Goal: Task Accomplishment & Management: Manage account settings

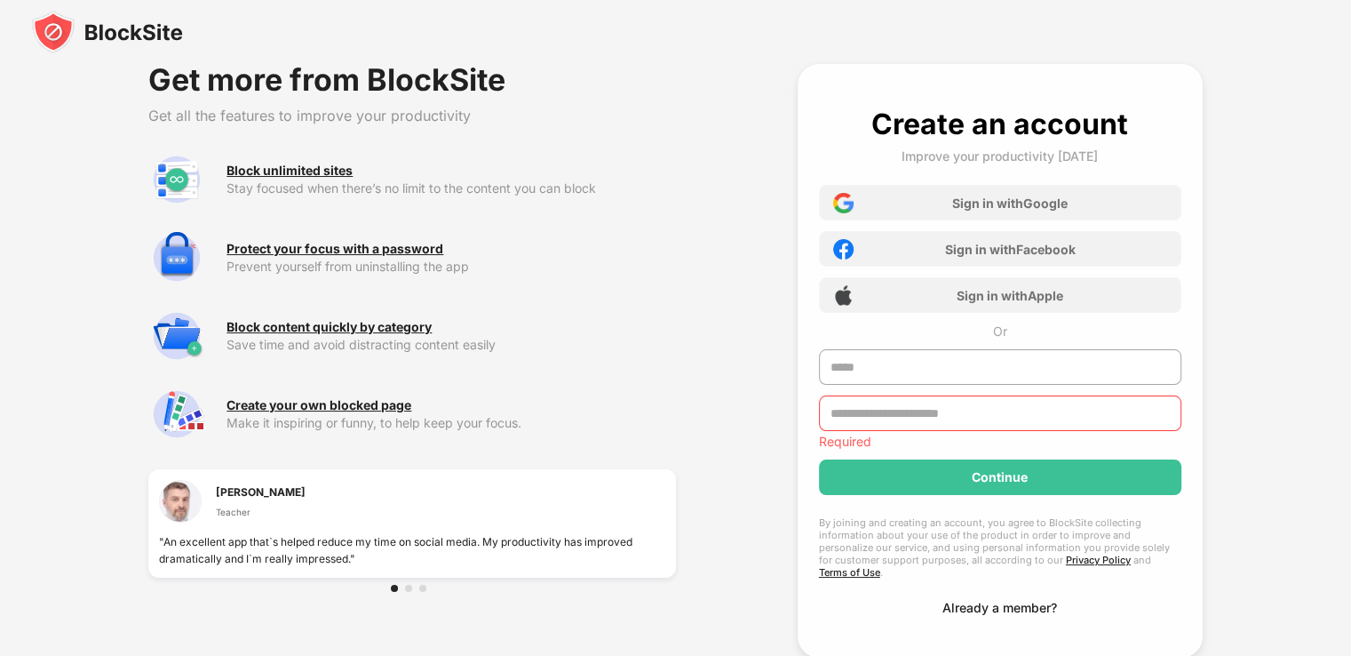
scroll to position [98, 0]
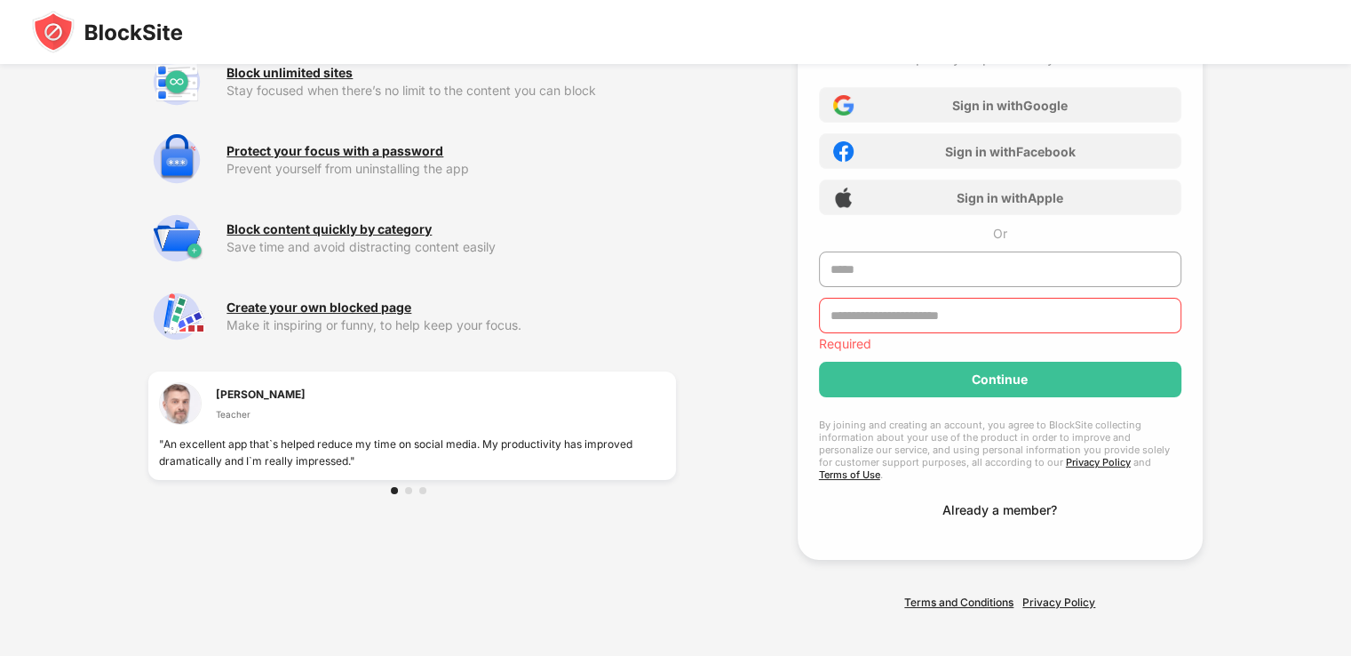
click at [1037, 494] on div "Create an account Improve your productivity [DATE] Sign in with Google Sign in …" at bounding box center [1000, 263] width 362 height 508
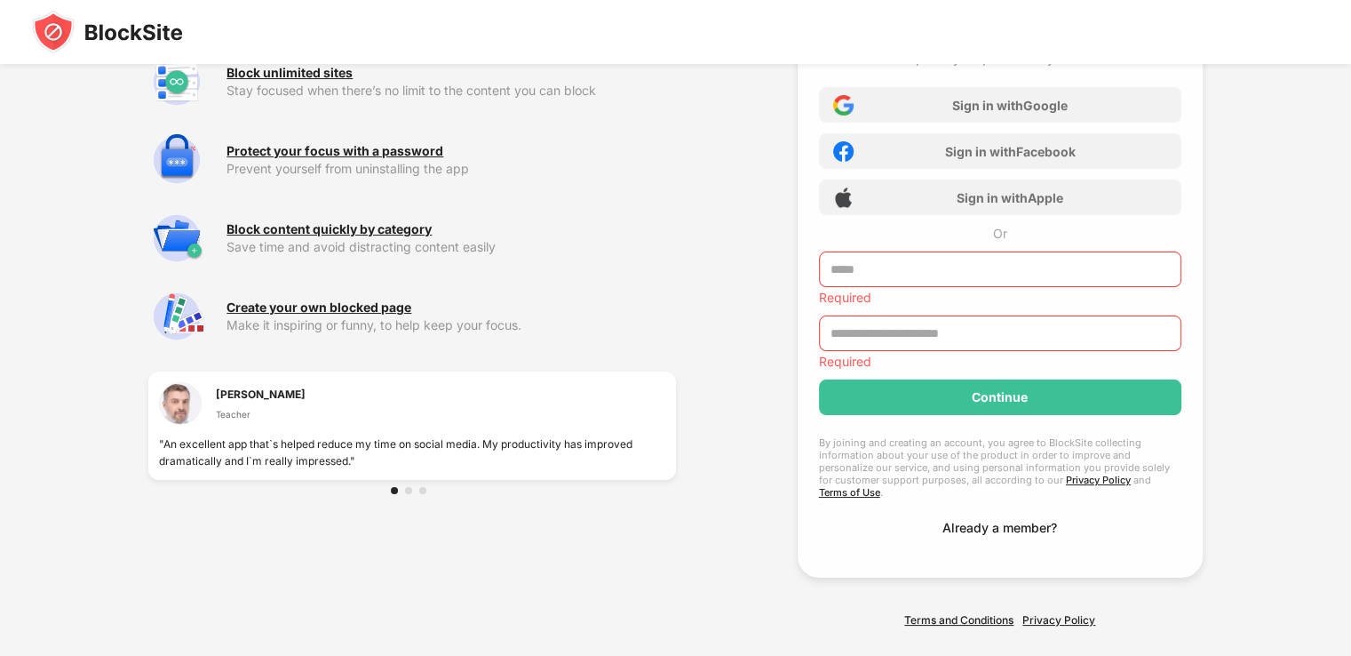
click at [1023, 520] on div "Already a member?" at bounding box center [1000, 527] width 115 height 15
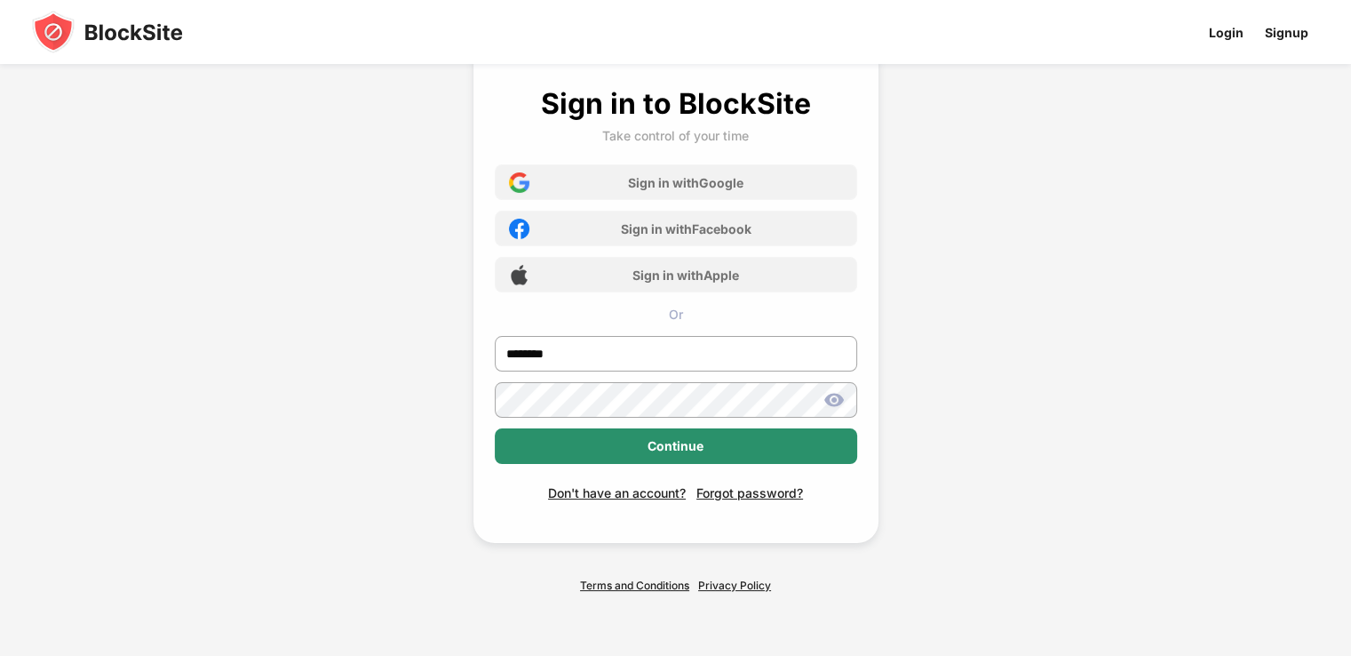
click at [637, 441] on div "Continue" at bounding box center [676, 446] width 362 height 36
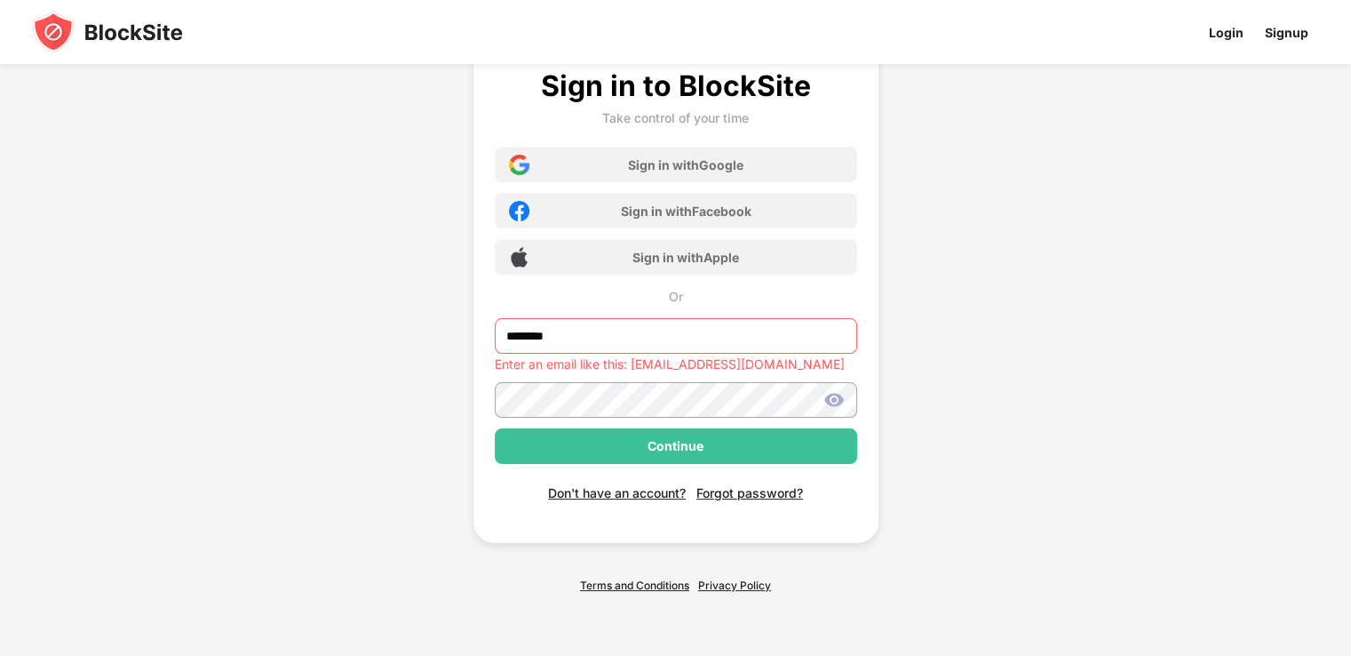
drag, startPoint x: 604, startPoint y: 330, endPoint x: 444, endPoint y: 331, distance: 159.9
click at [447, 332] on div "Sign in to BlockSite Take control of your time Sign in with Google Sign in with…" at bounding box center [675, 309] width 703 height 694
type input "**********"
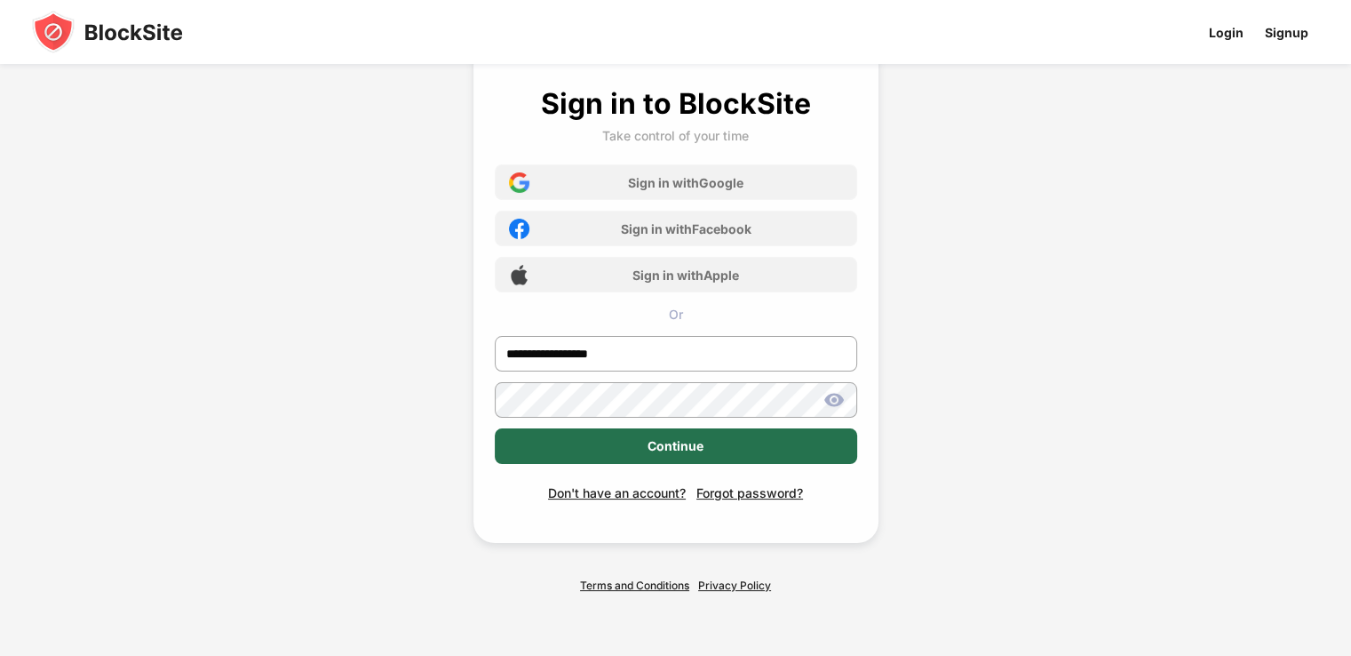
scroll to position [20, 0]
click at [658, 439] on div "Continue" at bounding box center [676, 446] width 56 height 14
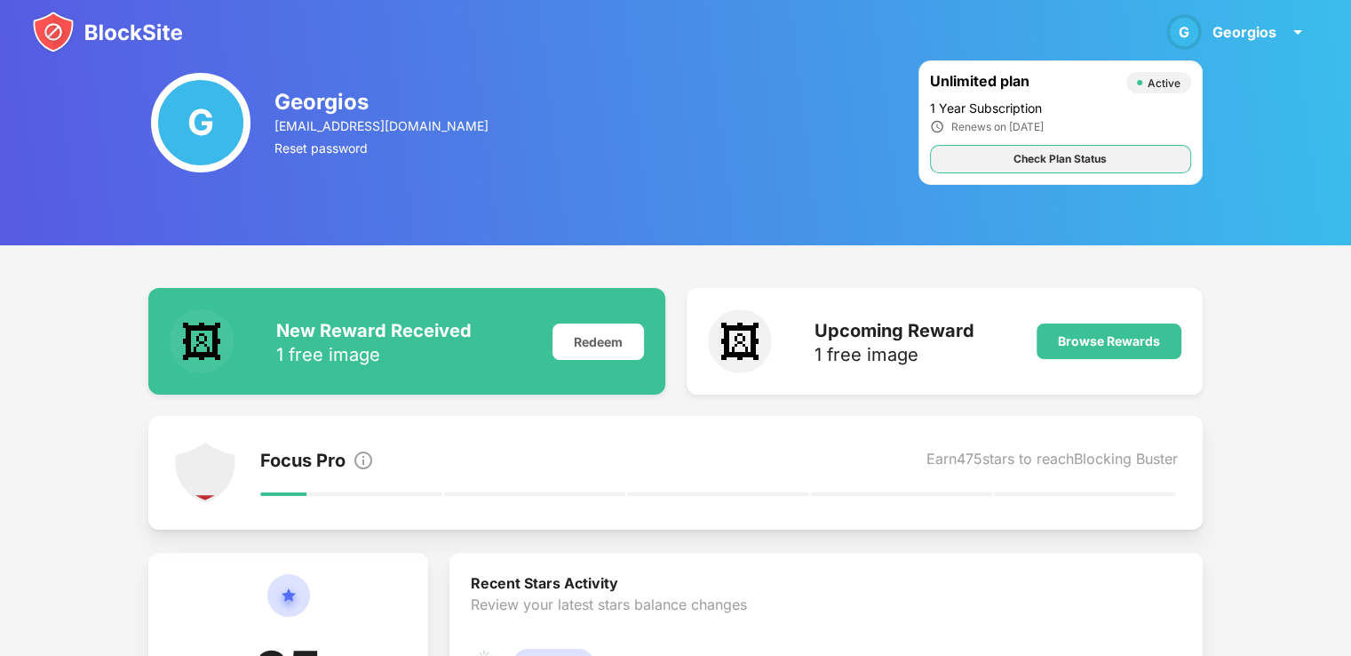
click at [1070, 154] on div "Check Plan Status" at bounding box center [1060, 159] width 93 height 18
click at [1072, 153] on div "Check Plan Status" at bounding box center [1060, 159] width 93 height 18
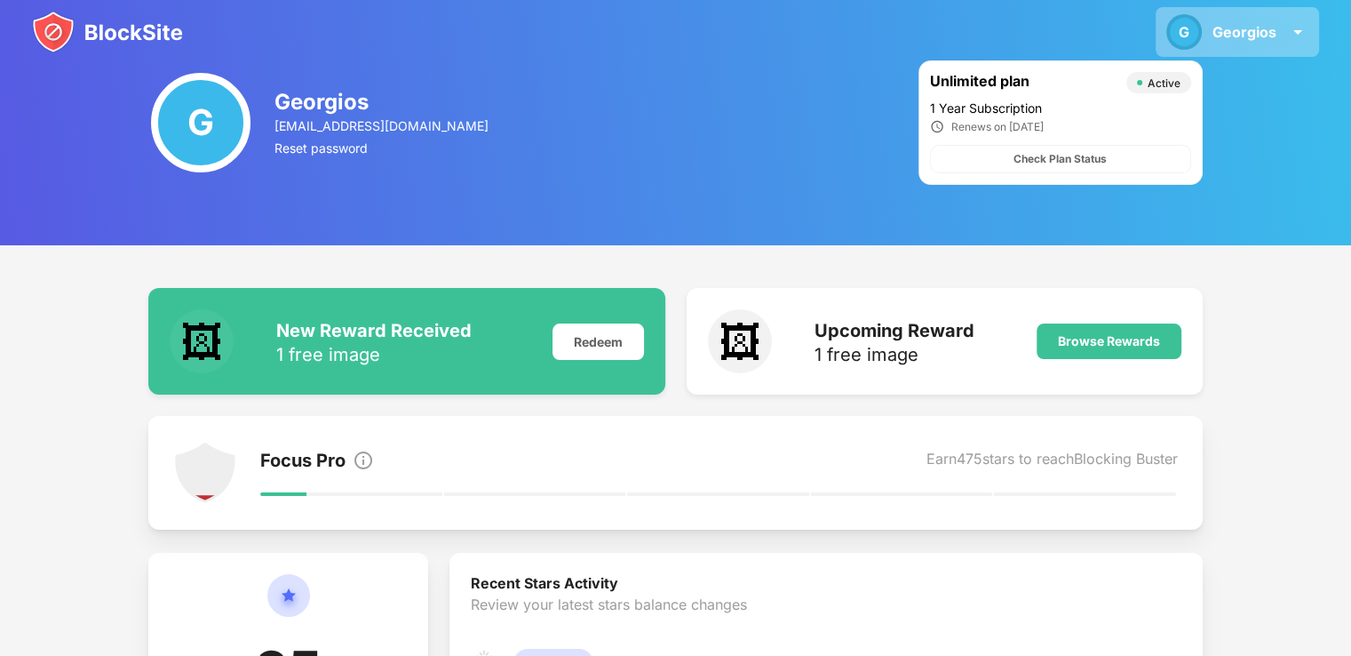
click at [1264, 28] on div "Georgios" at bounding box center [1245, 32] width 64 height 18
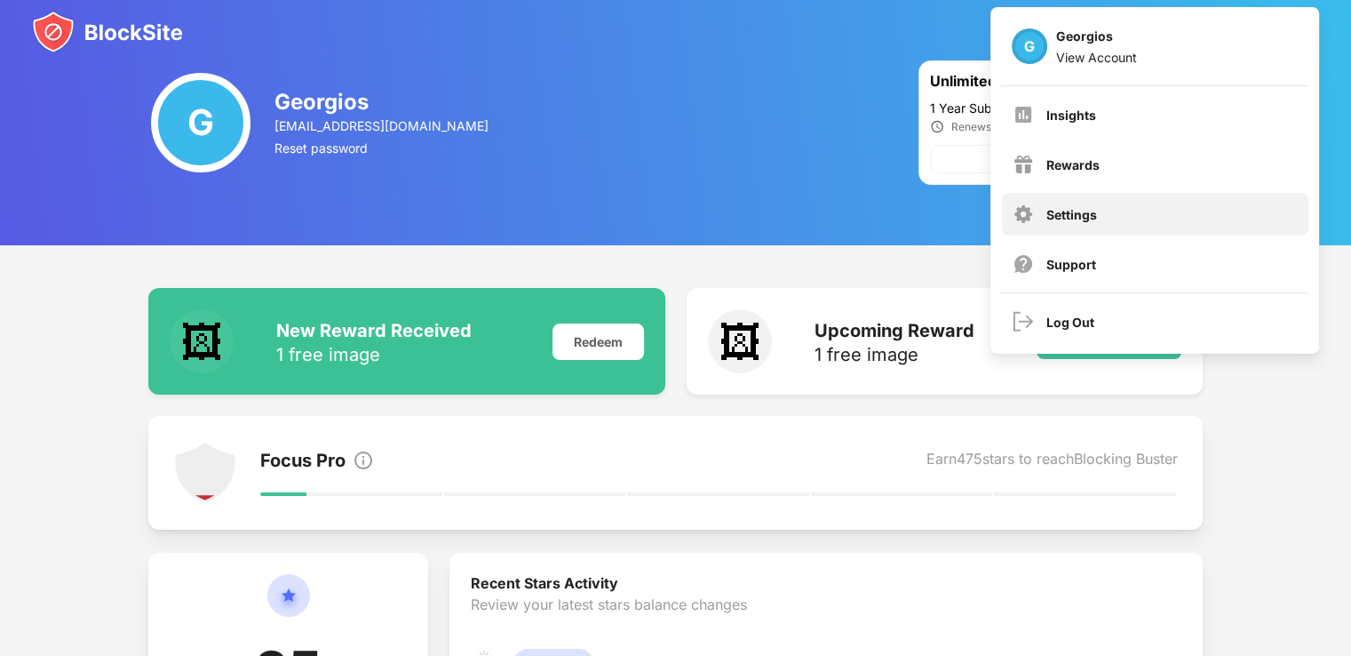
click at [1088, 214] on div "Settings" at bounding box center [1072, 214] width 51 height 15
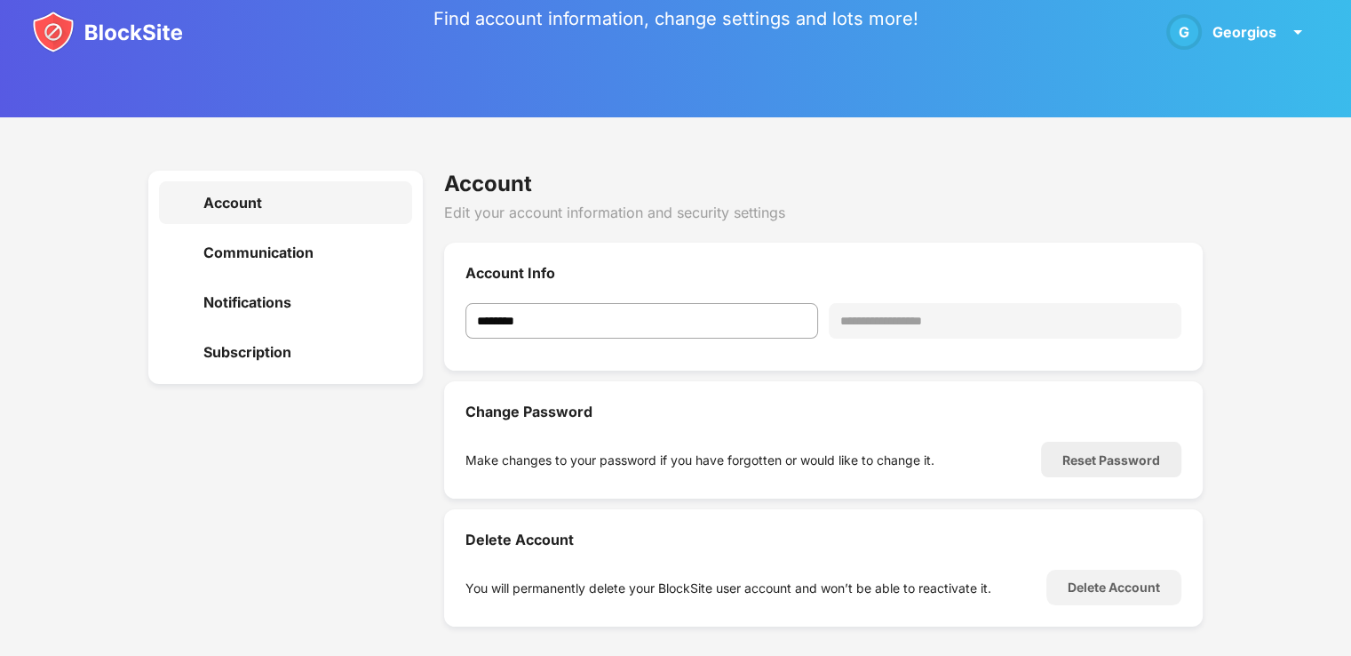
scroll to position [149, 0]
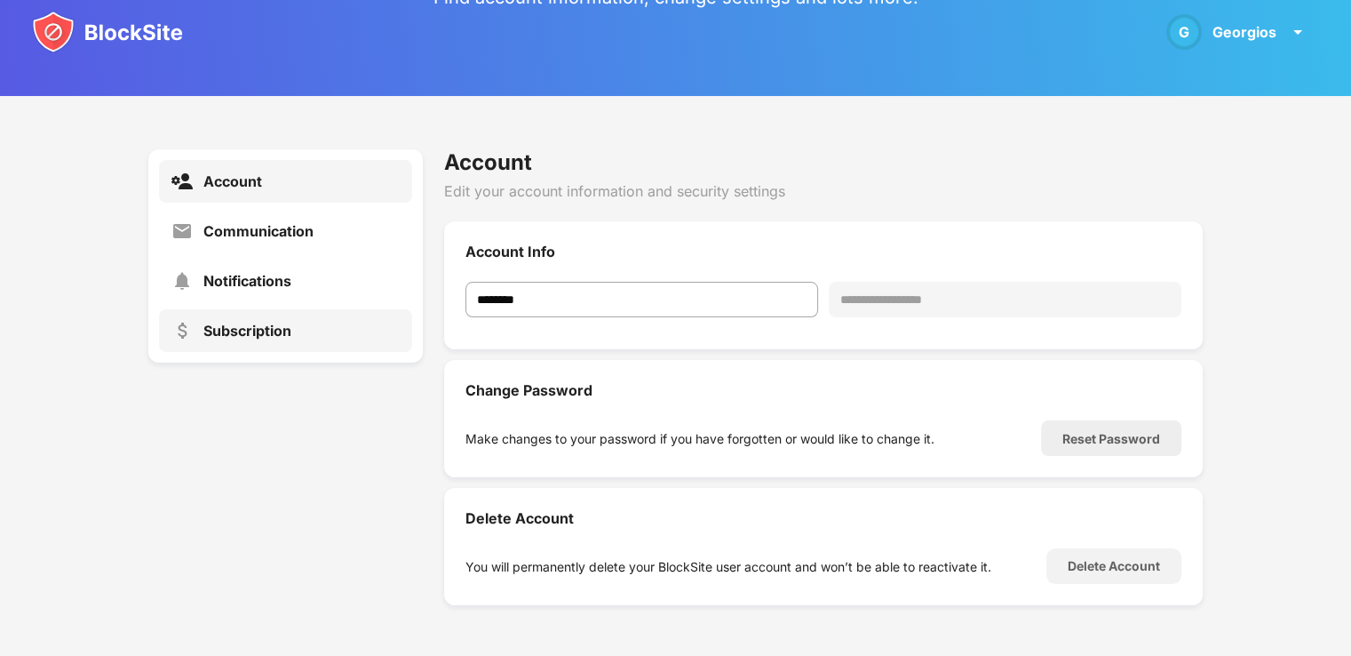
click at [302, 342] on div "Subscription" at bounding box center [285, 330] width 253 height 43
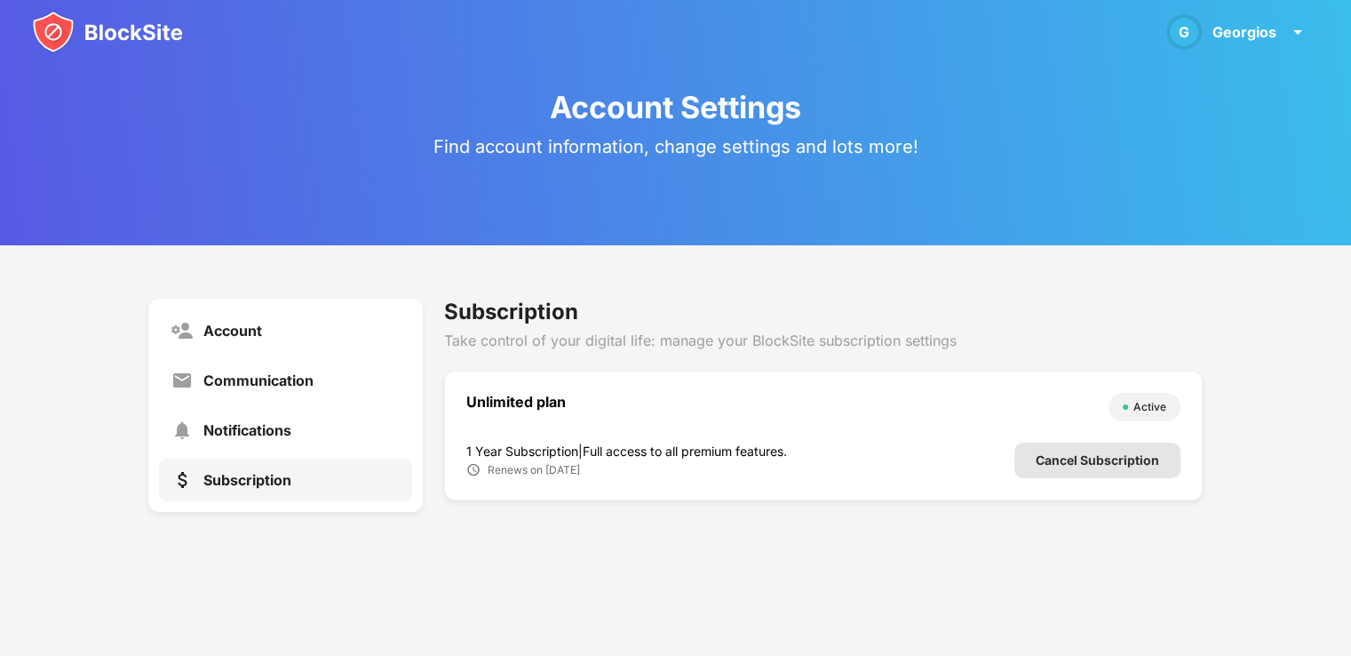
click at [1123, 459] on div "Cancel Subscription" at bounding box center [1097, 460] width 123 height 14
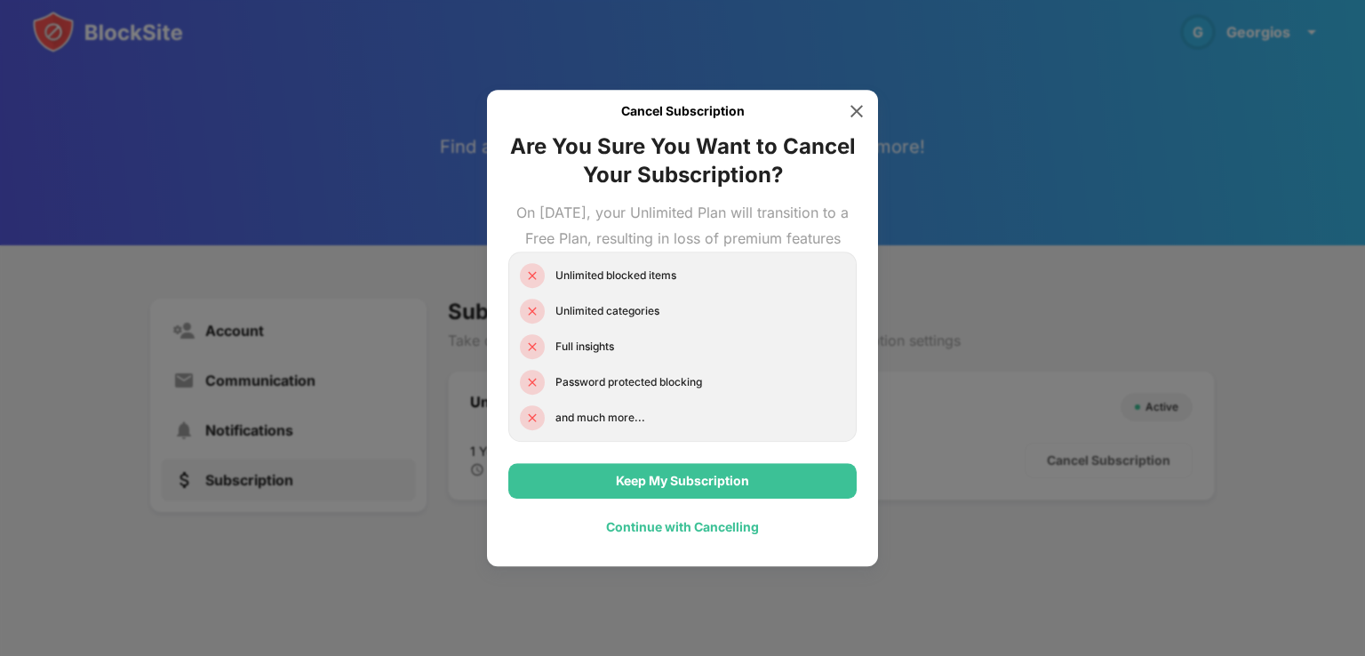
click at [694, 522] on div "Continue with Cancelling" at bounding box center [682, 527] width 153 height 14
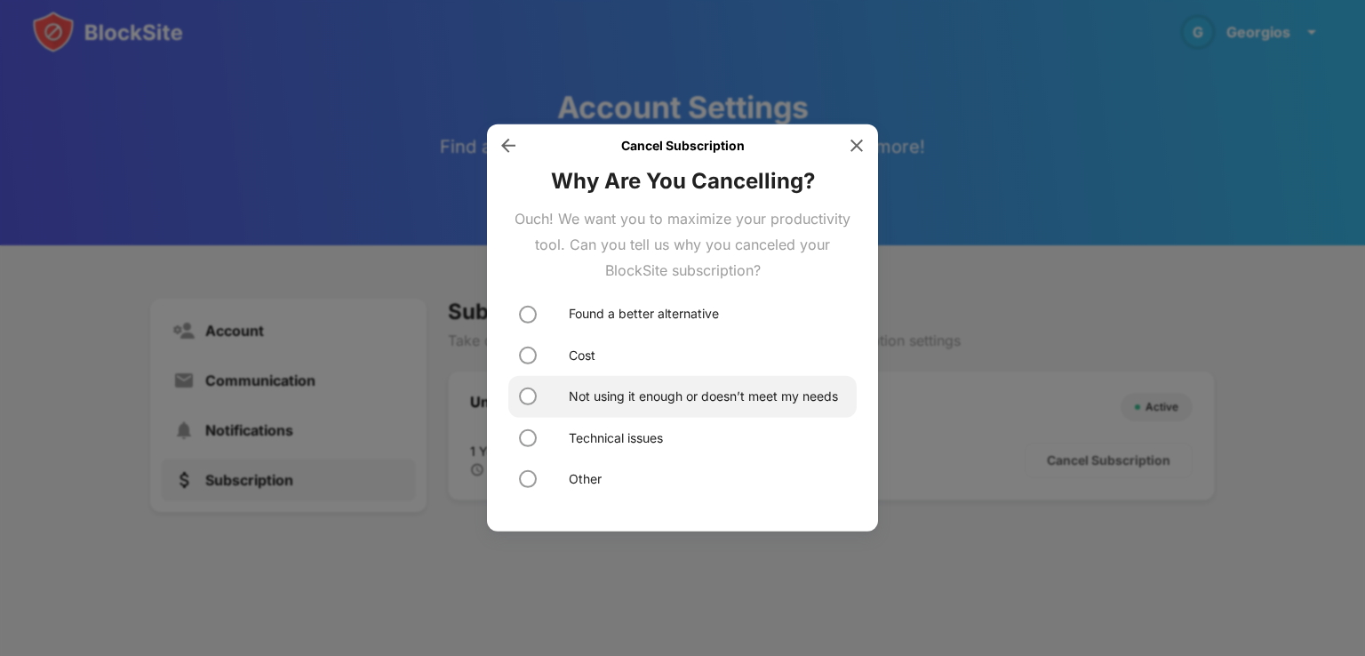
click at [609, 405] on div "Not using it enough or doesn’t meet my needs" at bounding box center [703, 396] width 269 height 20
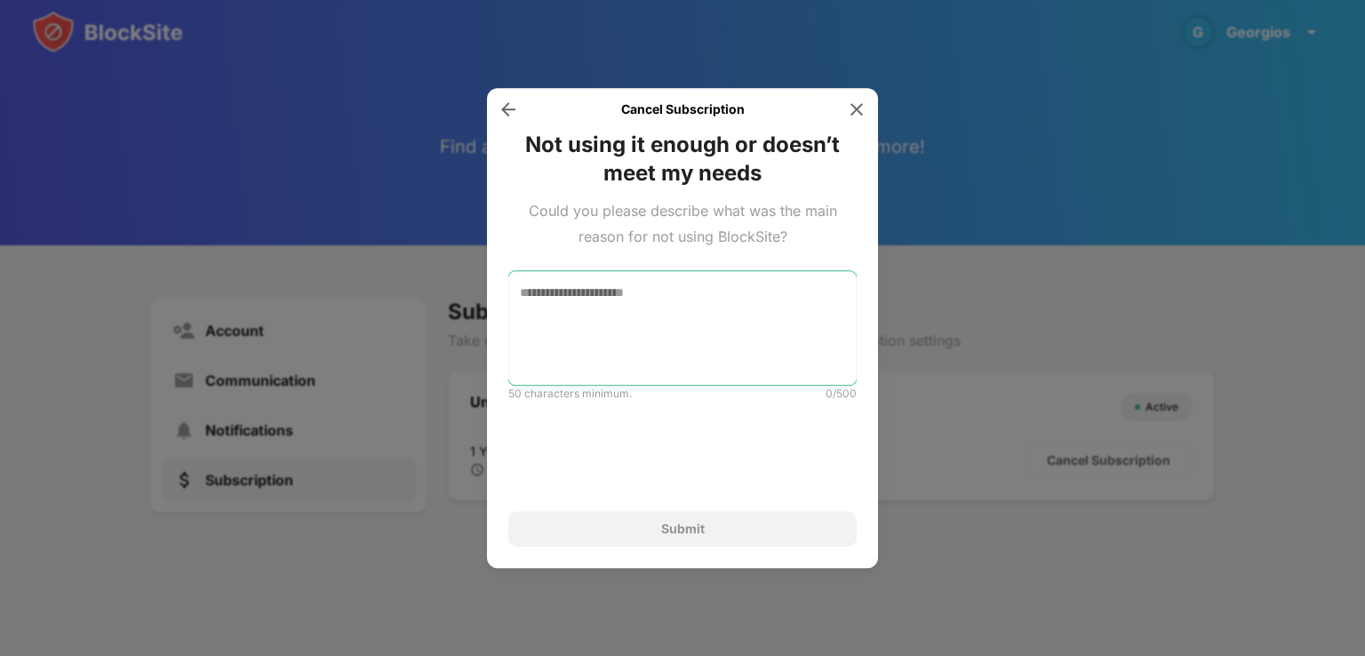
click at [629, 310] on textarea at bounding box center [682, 328] width 348 height 114
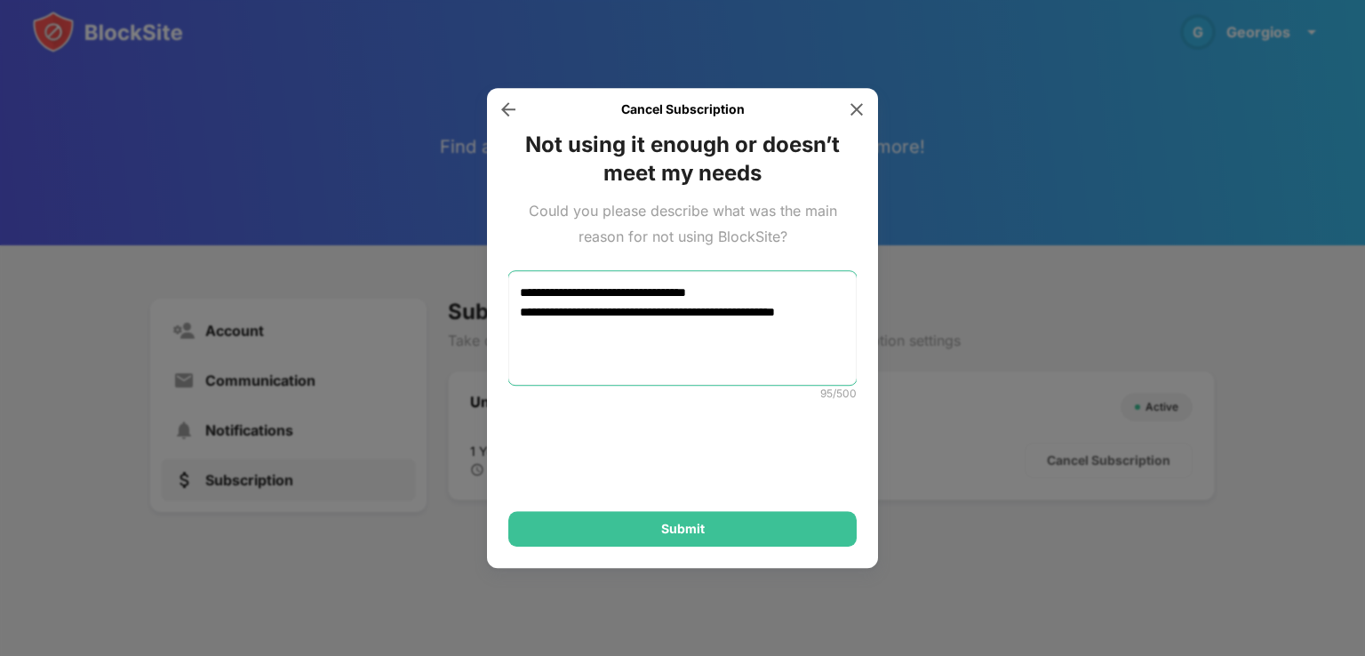
drag, startPoint x: 788, startPoint y: 385, endPoint x: 593, endPoint y: 335, distance: 200.8
click at [593, 335] on textarea "**********" at bounding box center [682, 328] width 348 height 114
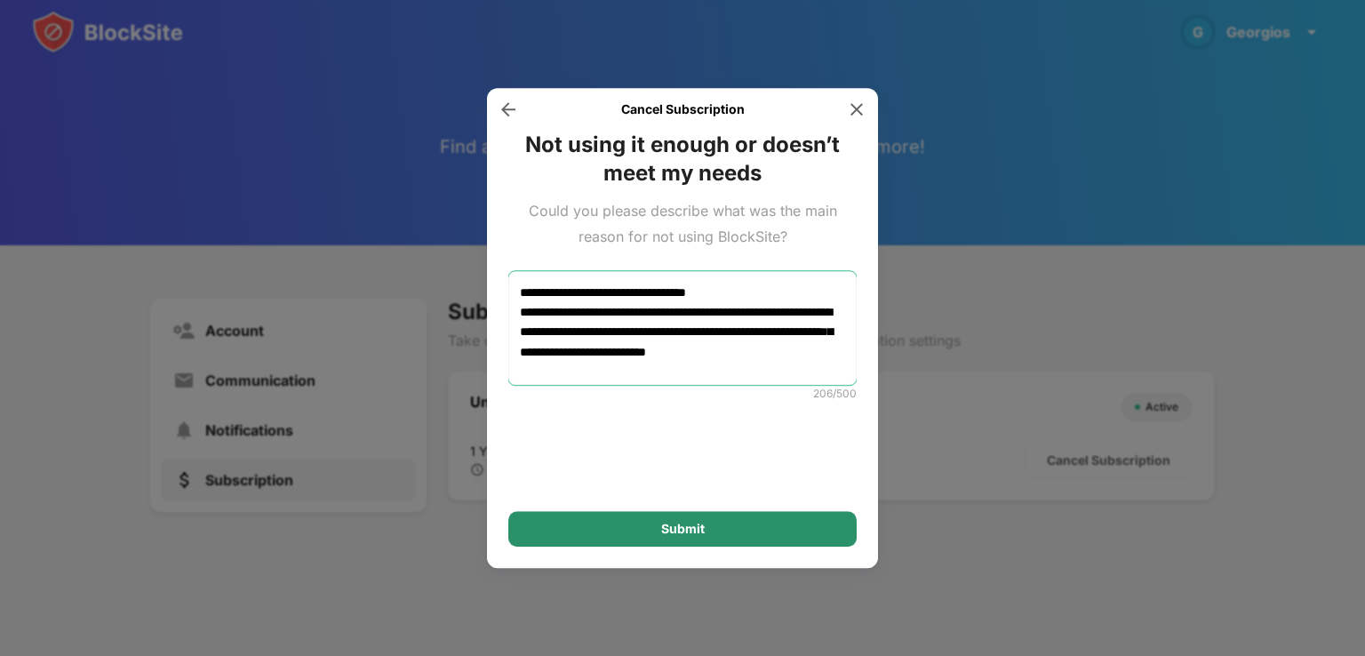
type textarea "**********"
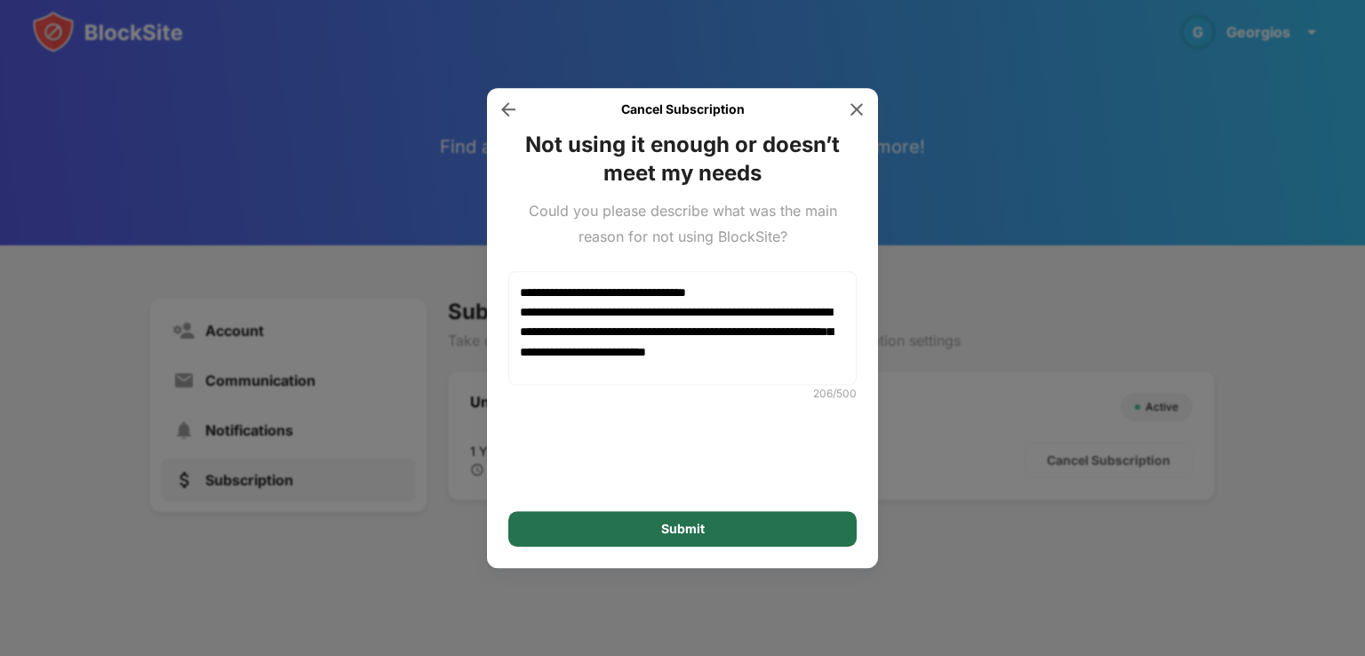
click at [697, 523] on div "Submit" at bounding box center [683, 529] width 44 height 14
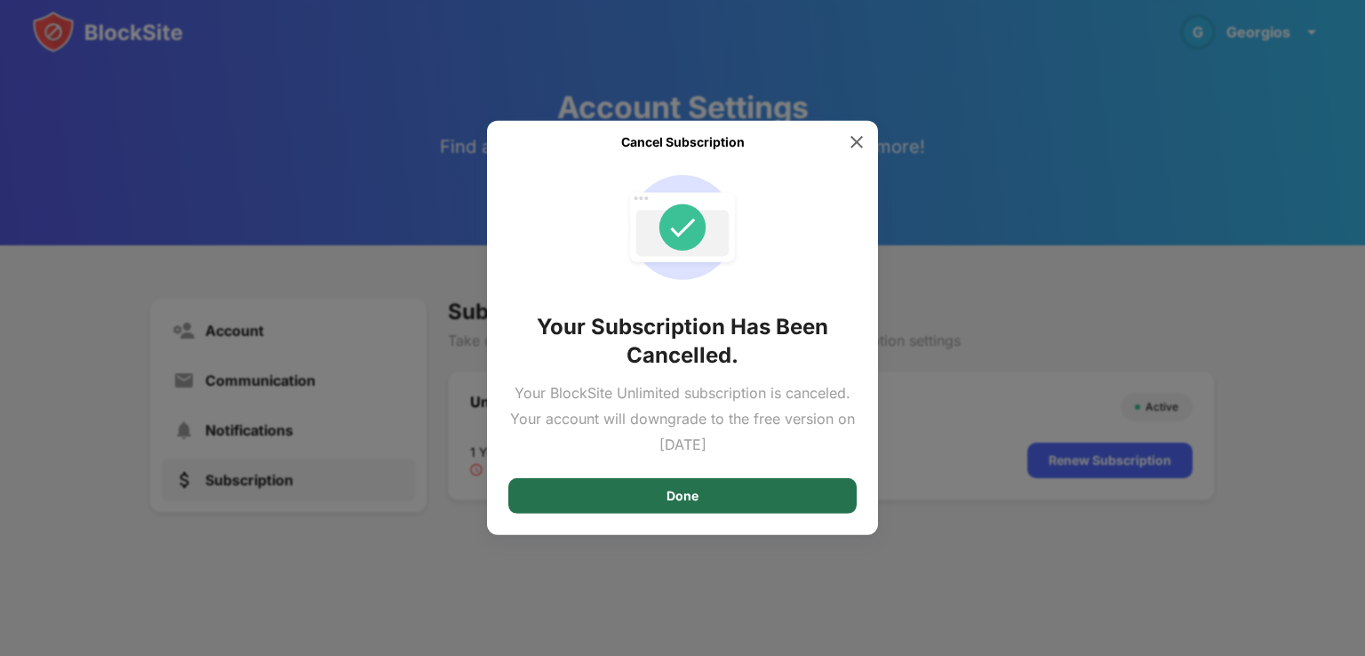
click at [754, 491] on div "Done" at bounding box center [682, 496] width 348 height 36
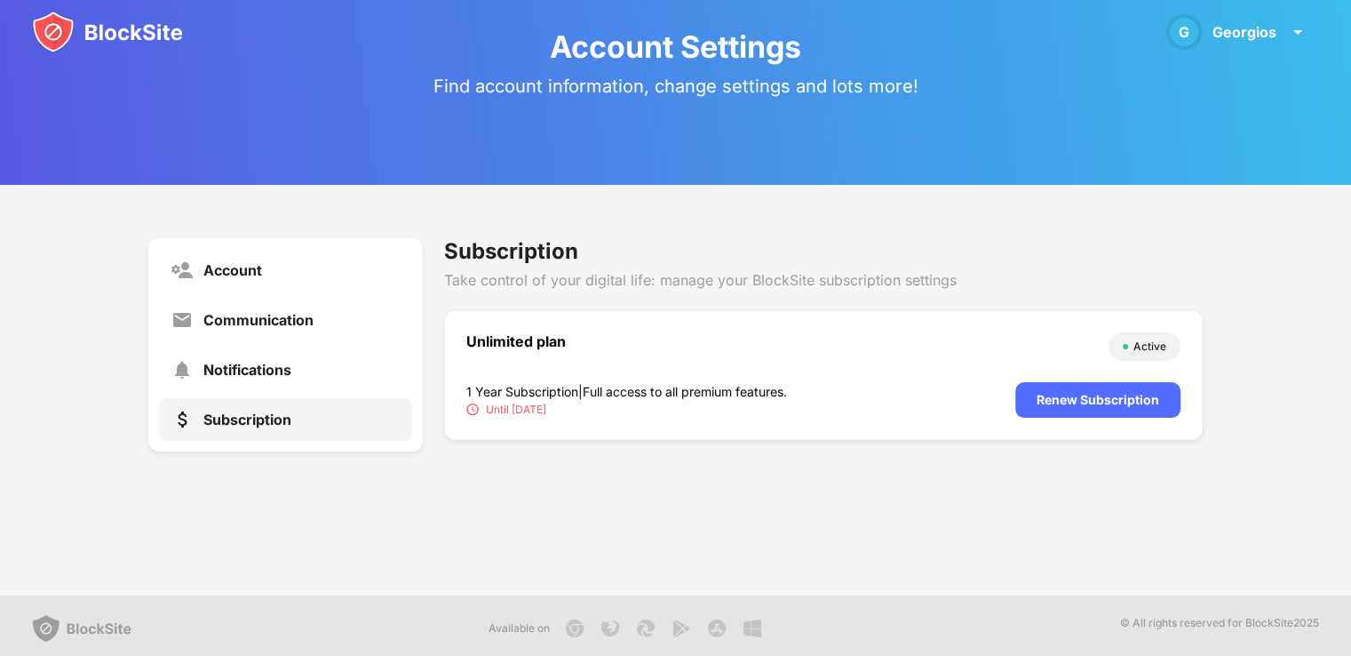
scroll to position [64, 0]
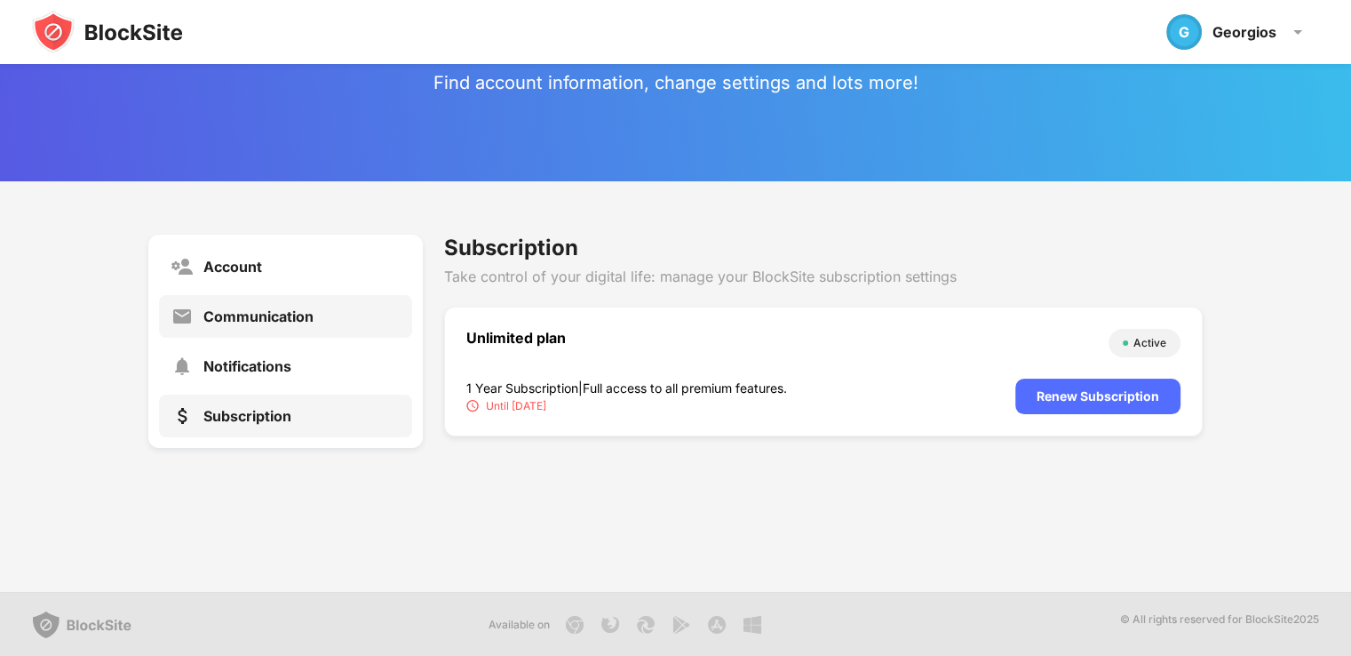
click at [296, 316] on div "Communication" at bounding box center [258, 316] width 110 height 18
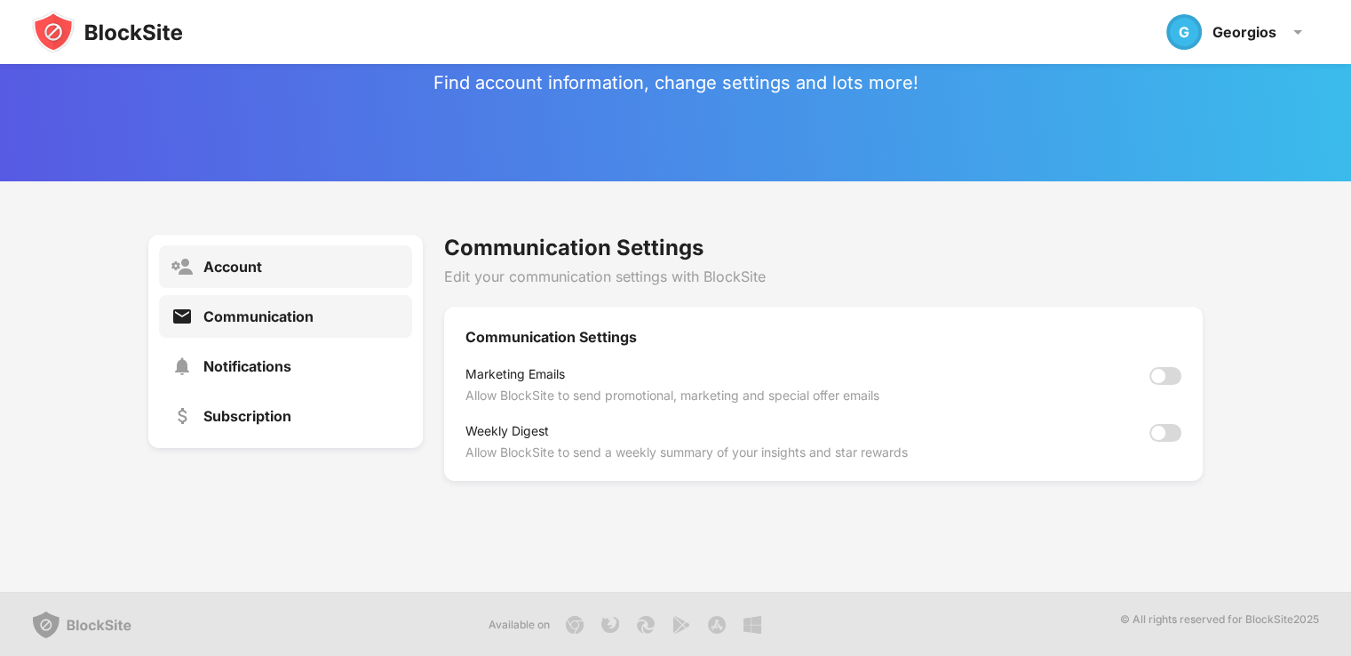
click at [263, 275] on div "Account" at bounding box center [285, 266] width 253 height 43
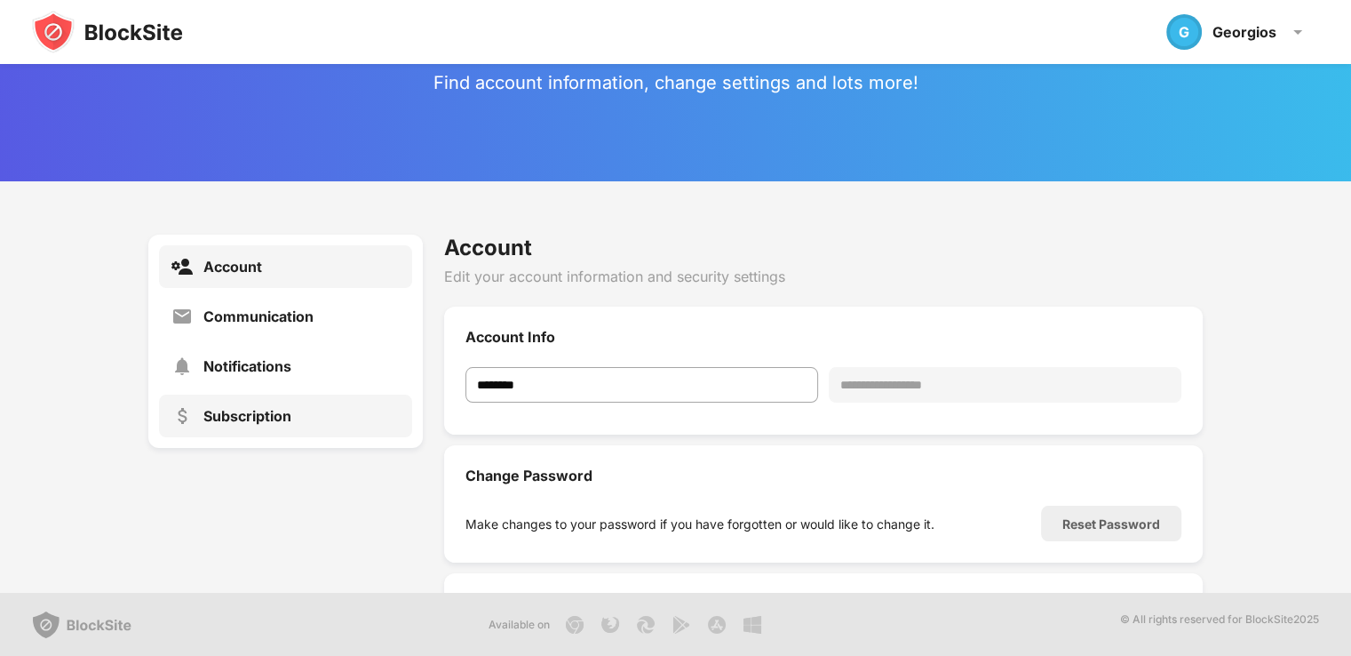
click at [257, 421] on div "Subscription" at bounding box center [247, 416] width 88 height 18
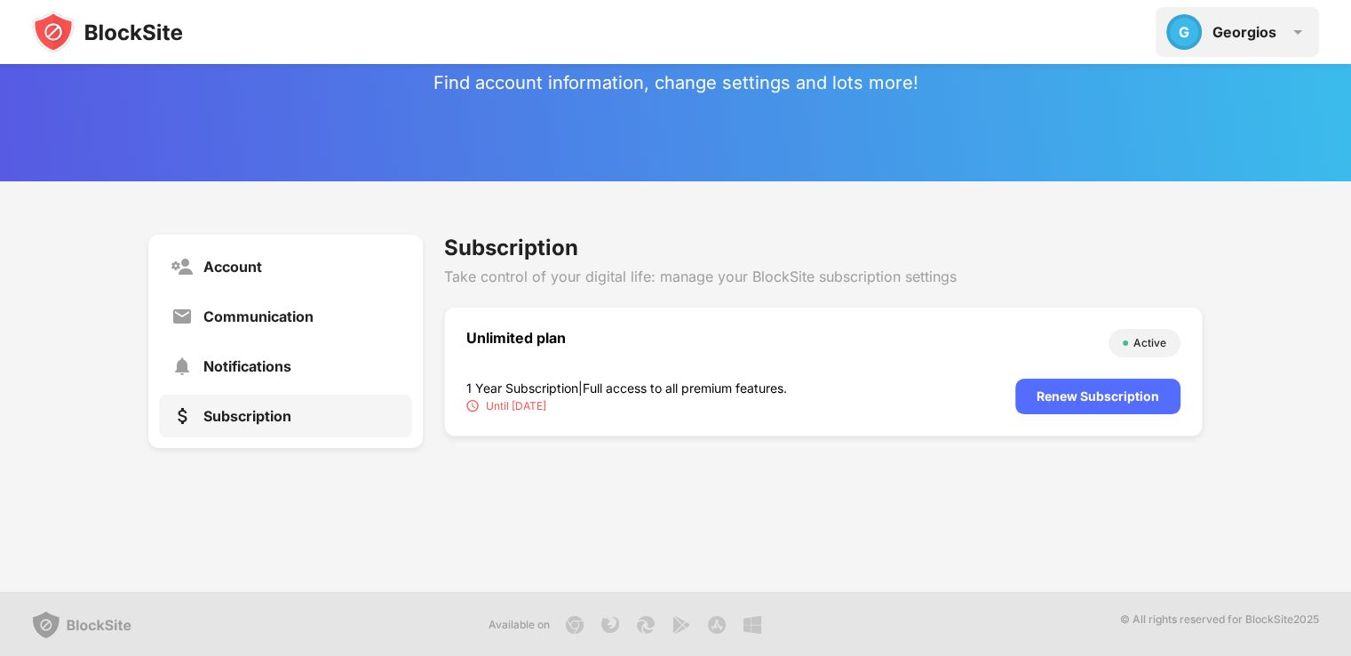
click at [1229, 24] on div "Georgios" at bounding box center [1245, 32] width 64 height 18
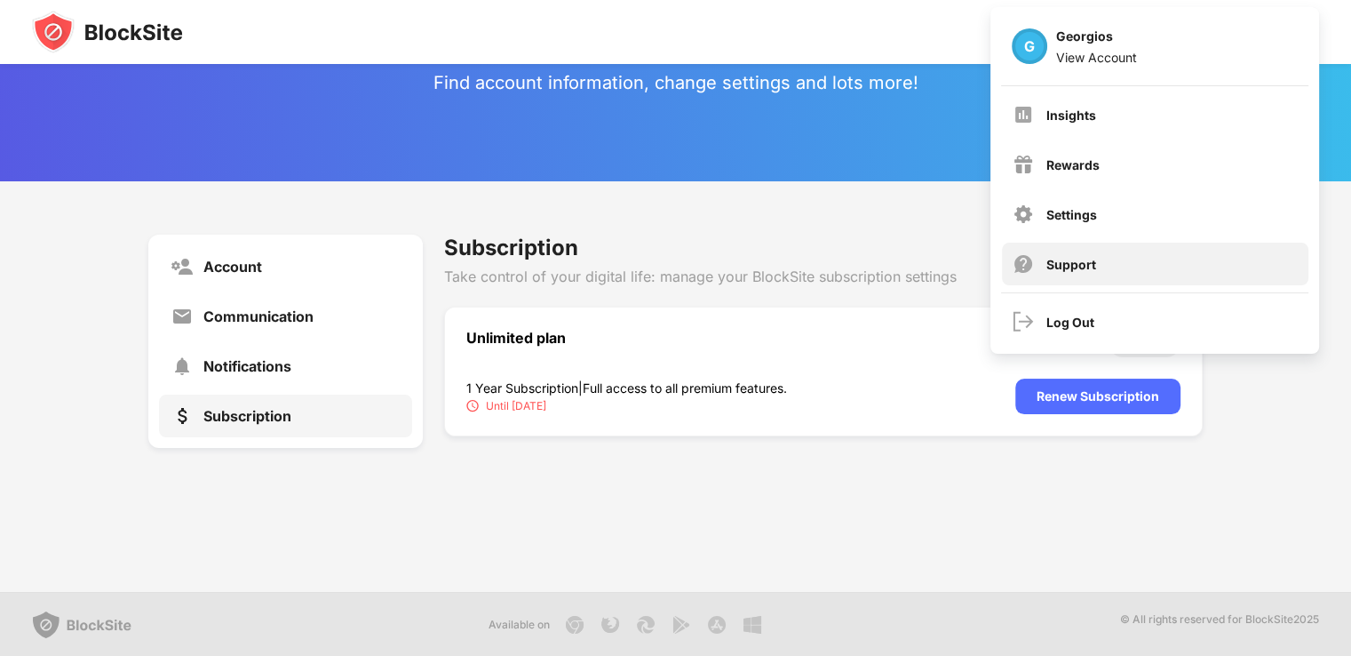
click at [1079, 257] on div "Support" at bounding box center [1072, 264] width 50 height 15
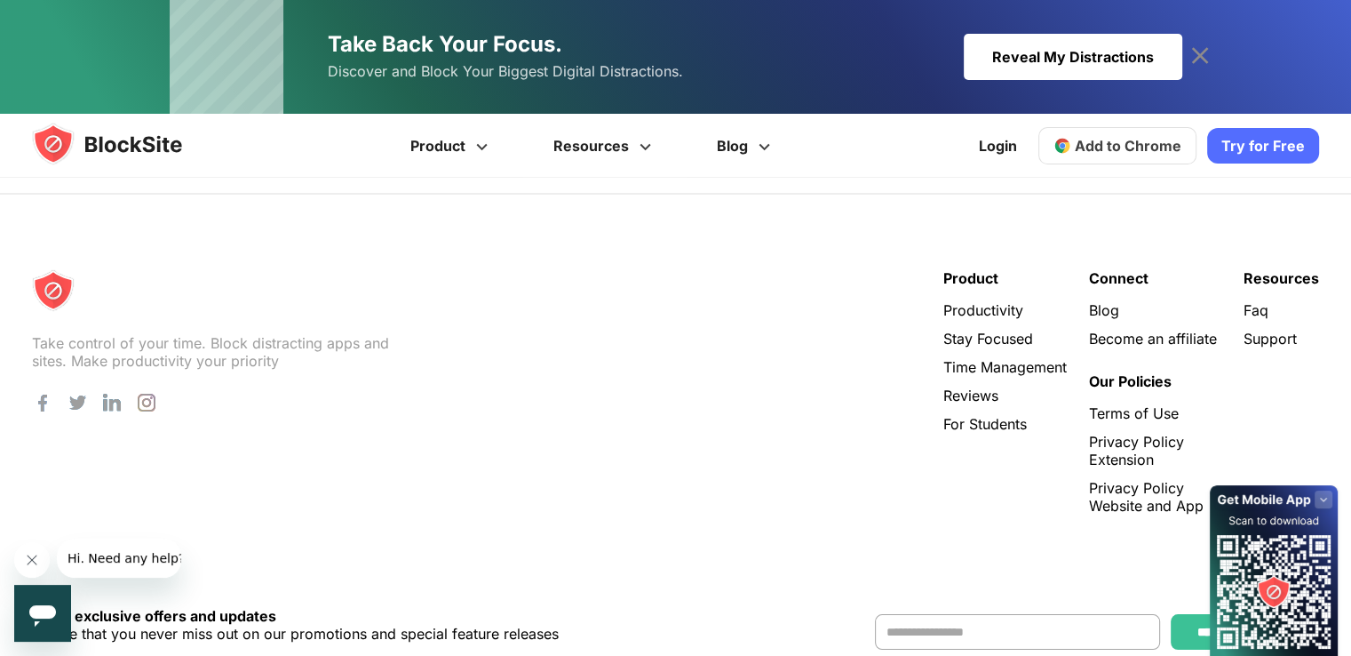
scroll to position [1026, 0]
